Goal: Task Accomplishment & Management: Manage account settings

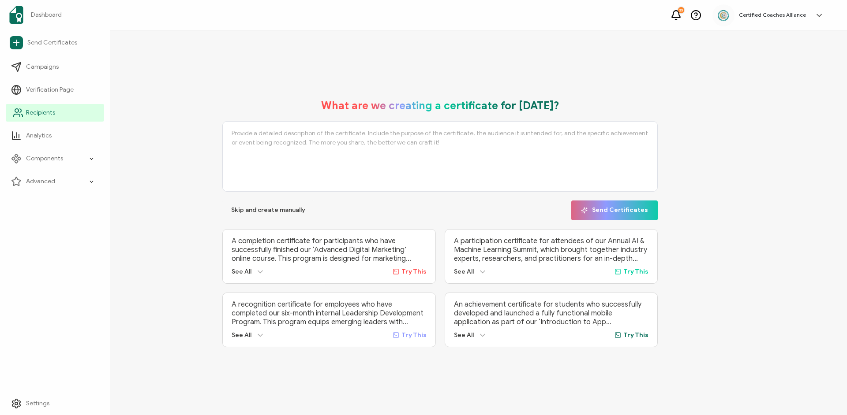
click at [35, 112] on span "Recipients" at bounding box center [40, 112] width 29 height 9
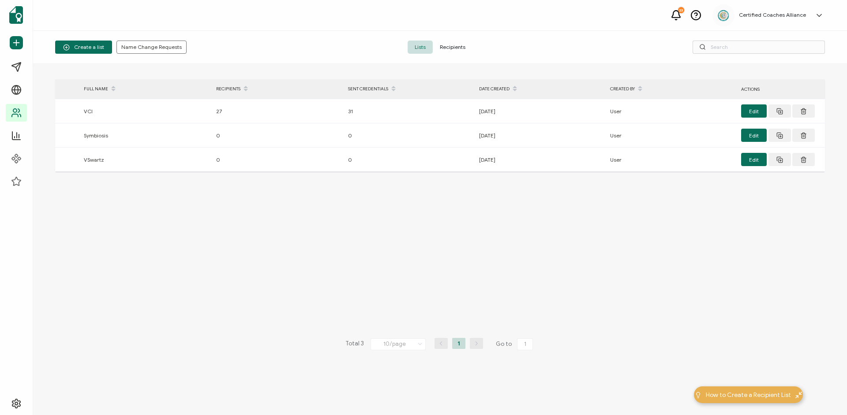
click at [461, 49] on span "Recipients" at bounding box center [453, 47] width 40 height 13
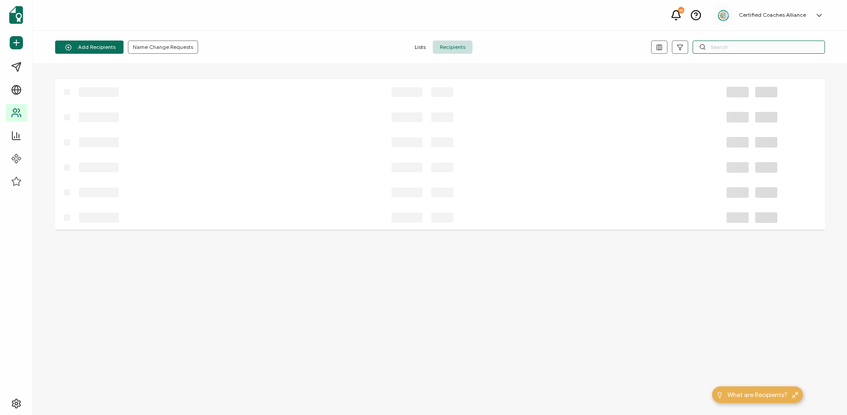
click at [741, 45] on input "text" at bounding box center [758, 47] width 132 height 13
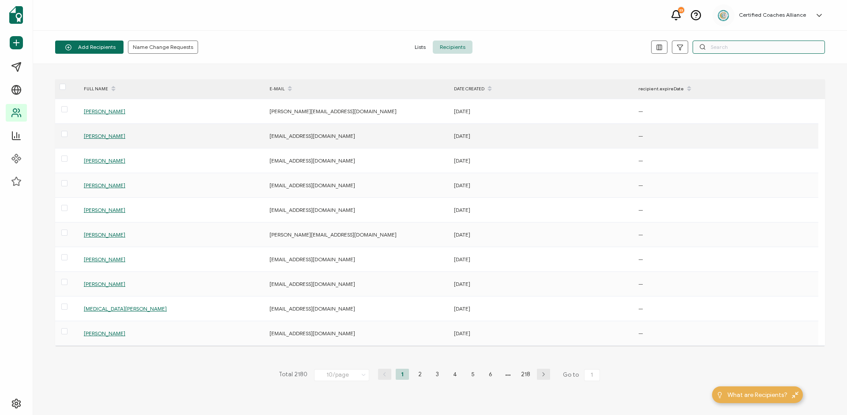
paste input "[EMAIL_ADDRESS][DOMAIN_NAME]"
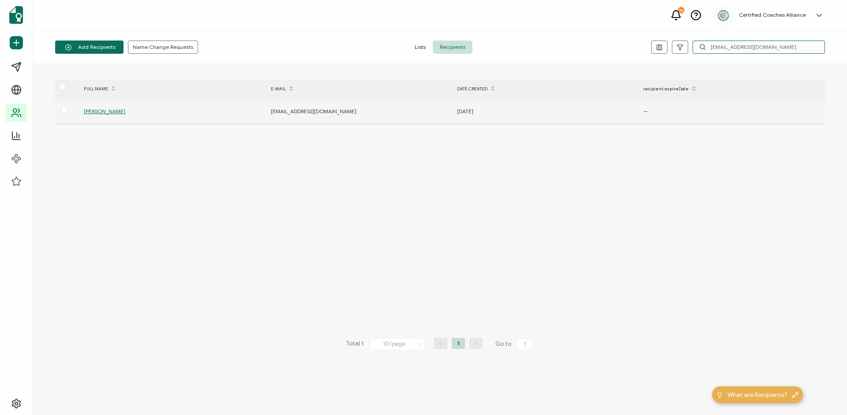
type input "[EMAIL_ADDRESS][DOMAIN_NAME]"
click at [109, 115] on span "[PERSON_NAME]" at bounding box center [104, 111] width 41 height 7
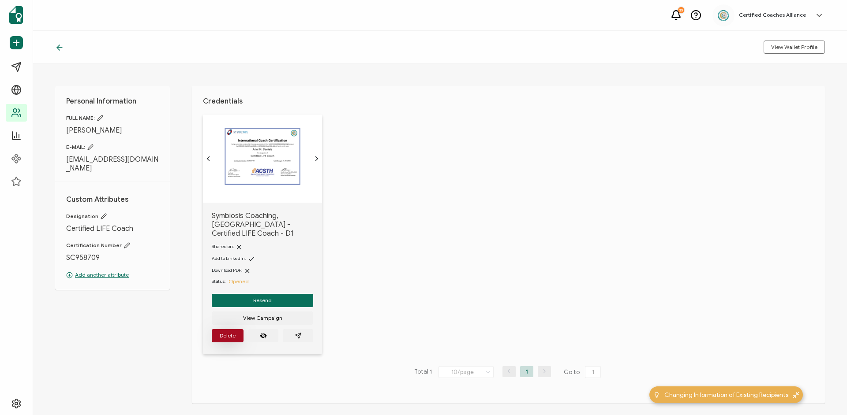
click at [229, 333] on span "Delete" at bounding box center [228, 335] width 16 height 5
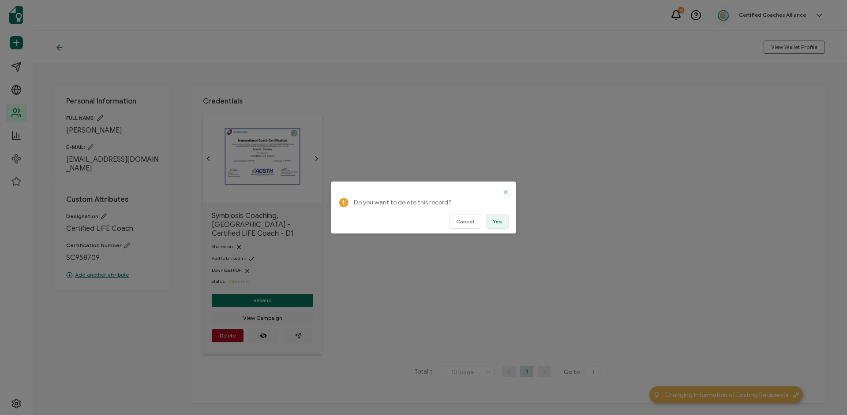
click at [496, 223] on span "Yes" at bounding box center [497, 221] width 9 height 5
